Goal: Information Seeking & Learning: Learn about a topic

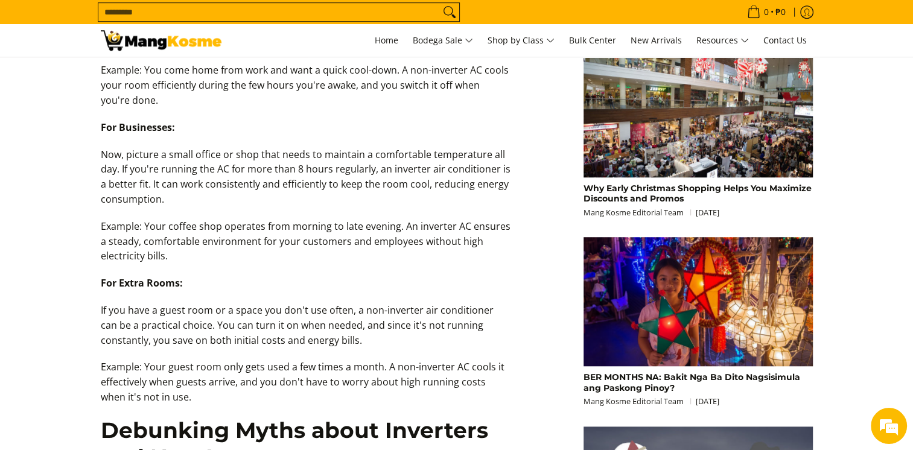
scroll to position [861, 0]
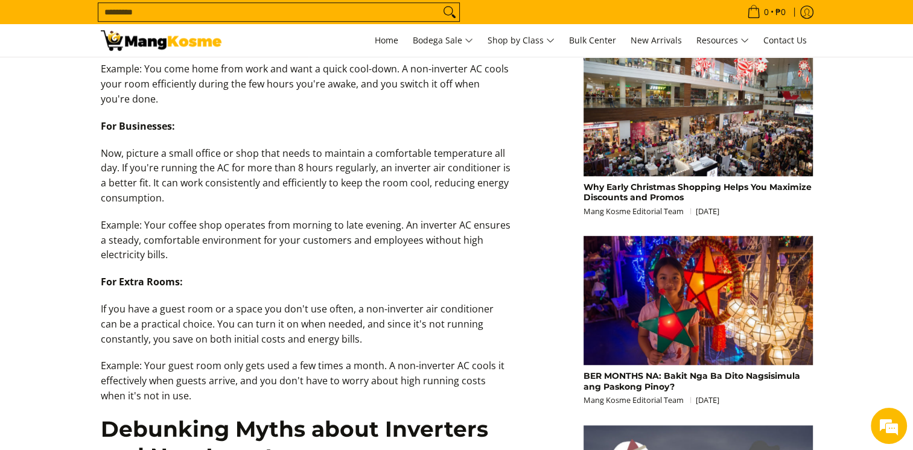
click at [338, 212] on p "Now, picture a small office or shop that needs to maintain a comfortable temper…" at bounding box center [306, 182] width 410 height 72
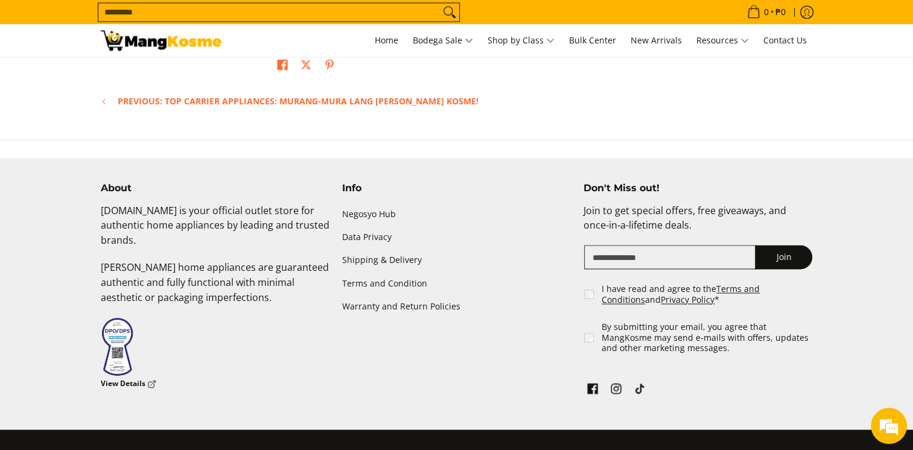
scroll to position [1730, 0]
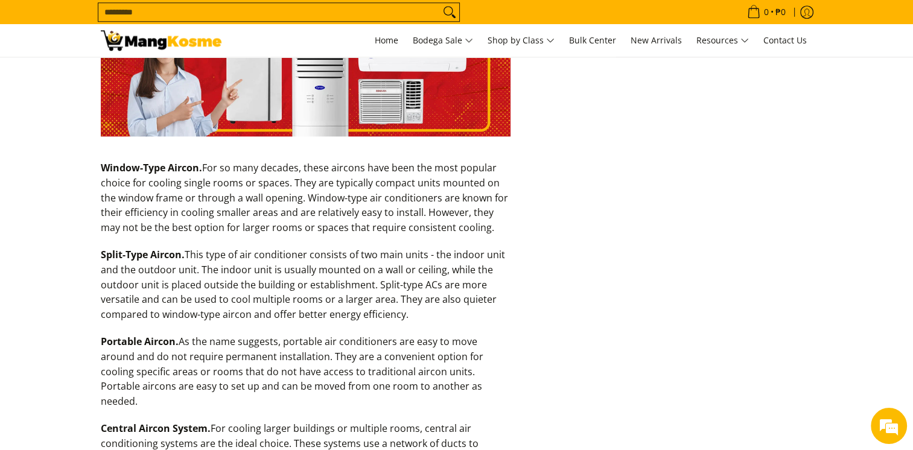
scroll to position [1206, 0]
